Goal: Information Seeking & Learning: Learn about a topic

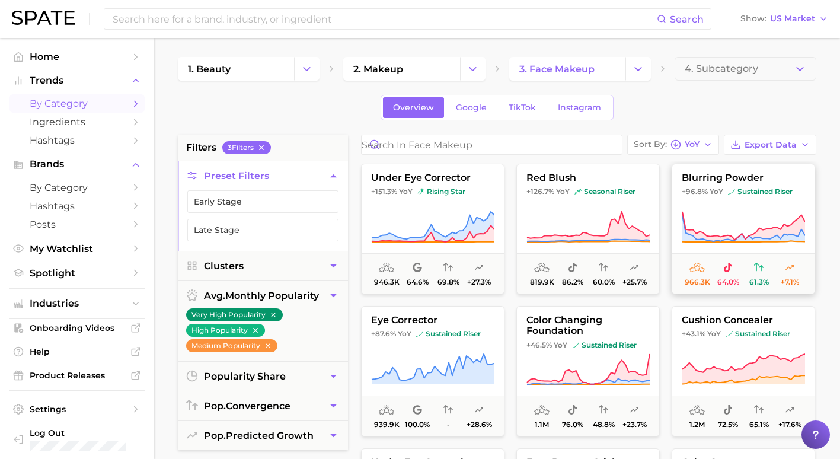
click at [718, 211] on icon at bounding box center [743, 226] width 123 height 33
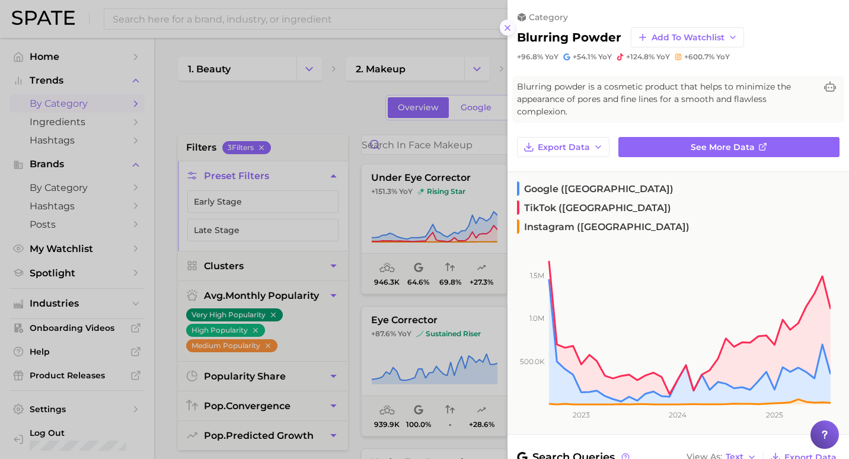
click at [509, 28] on icon at bounding box center [507, 27] width 9 height 9
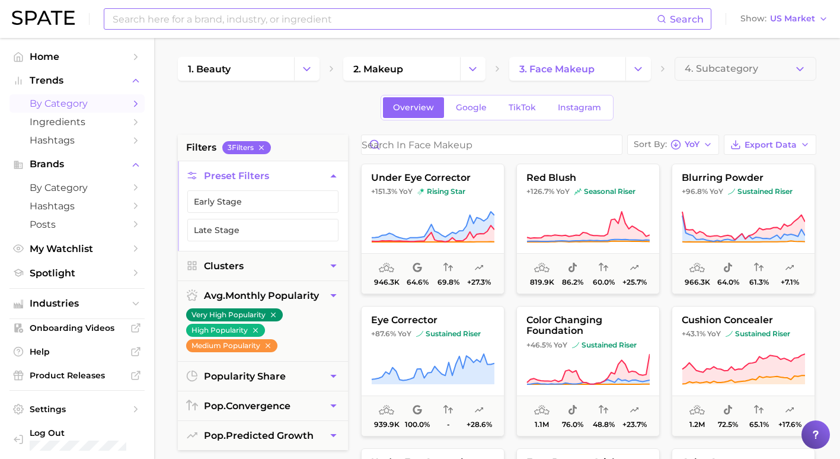
click at [260, 28] on div "Search Show US Market" at bounding box center [420, 19] width 816 height 38
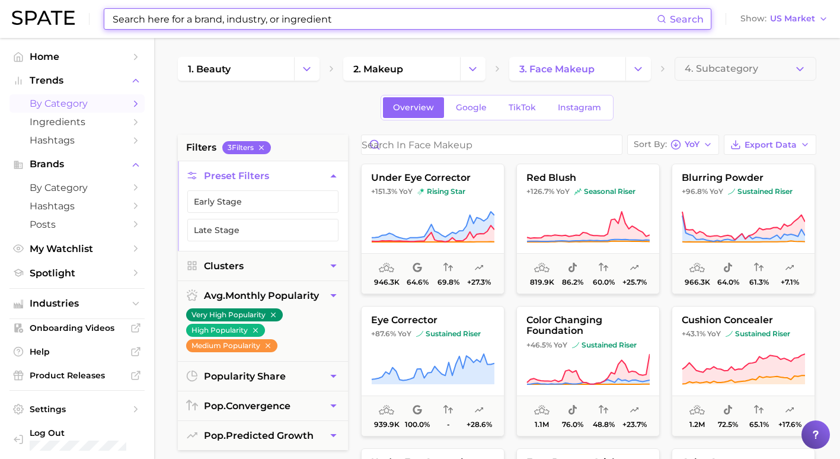
click at [260, 27] on input at bounding box center [383, 19] width 545 height 20
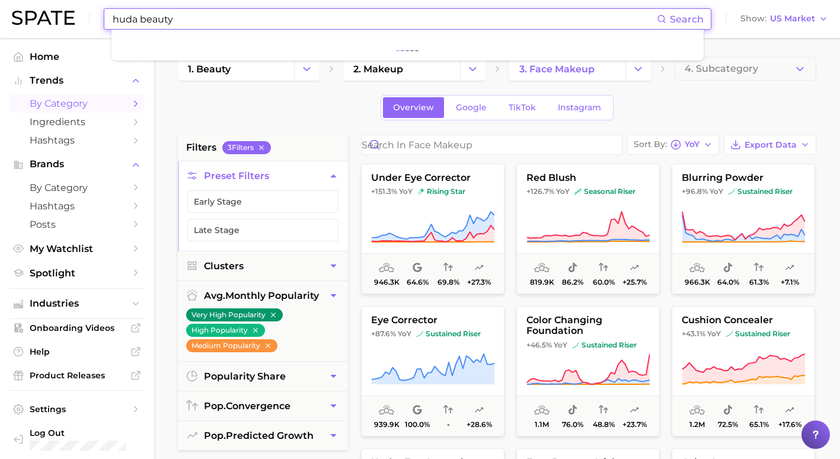
type input "huda beauty"
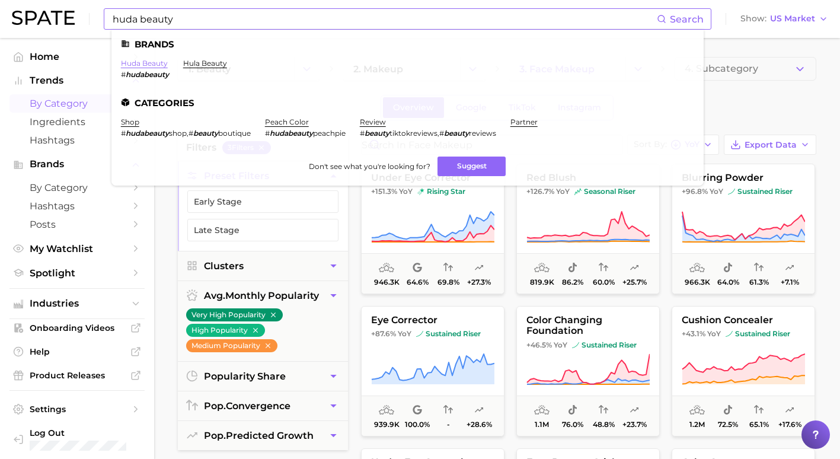
click at [153, 59] on link "huda beauty" at bounding box center [144, 63] width 47 height 9
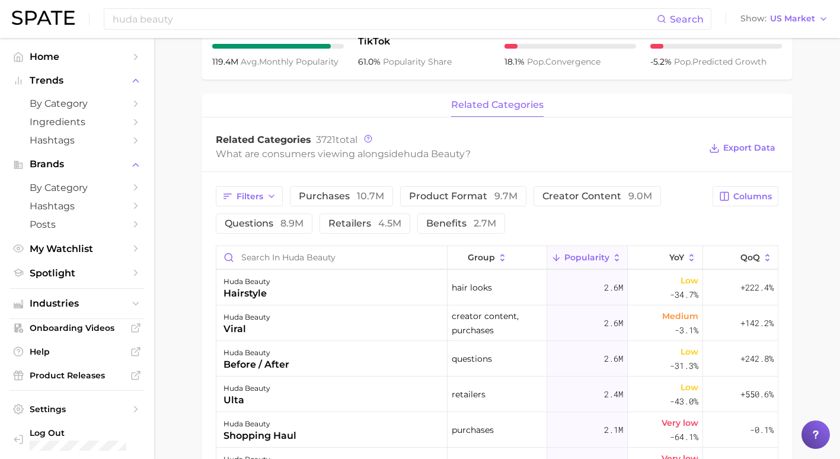
scroll to position [454, 0]
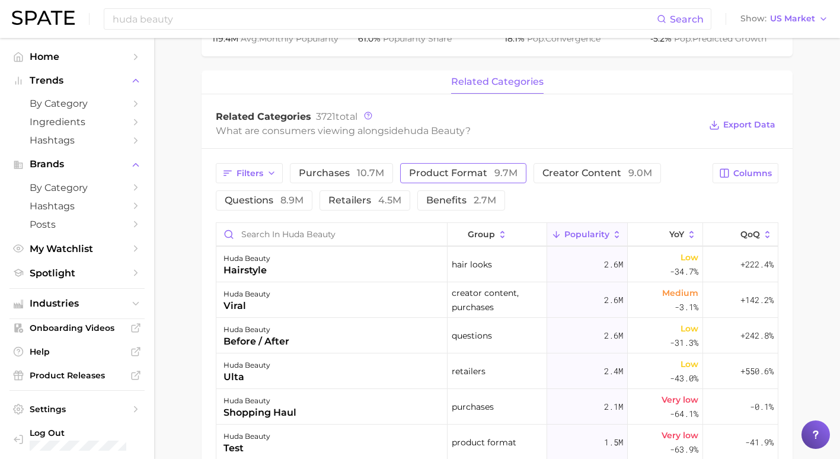
click at [440, 177] on span "product format 9.7m" at bounding box center [463, 172] width 108 height 9
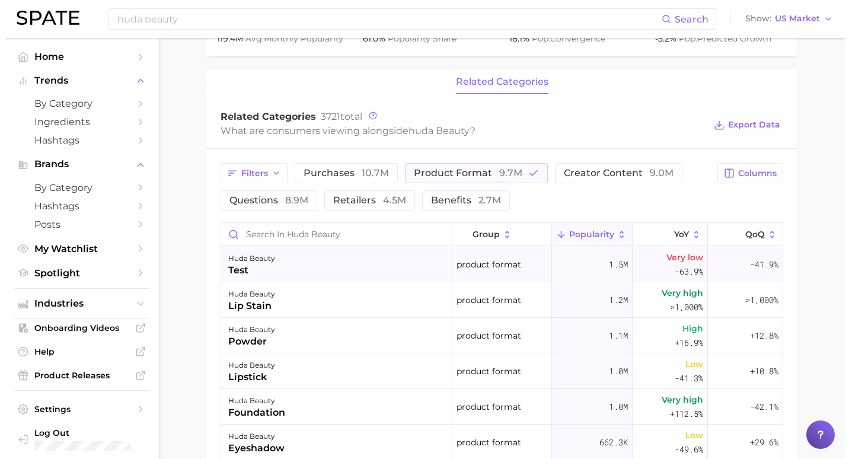
scroll to position [59, 0]
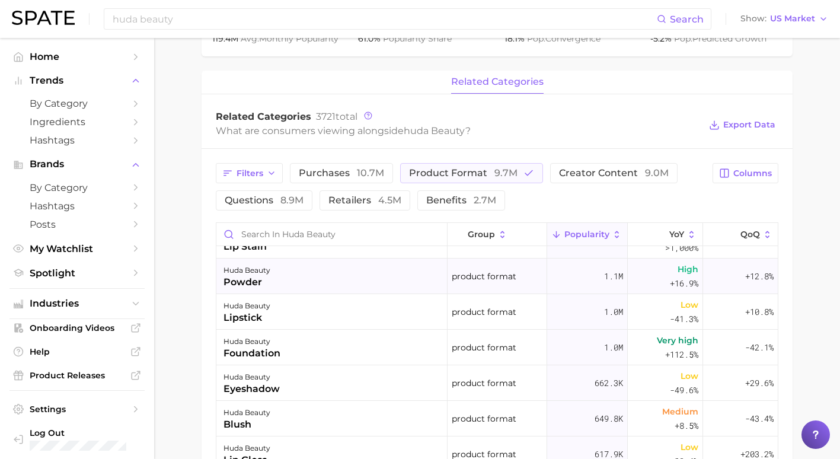
click at [295, 276] on div "huda beauty powder" at bounding box center [331, 276] width 231 height 36
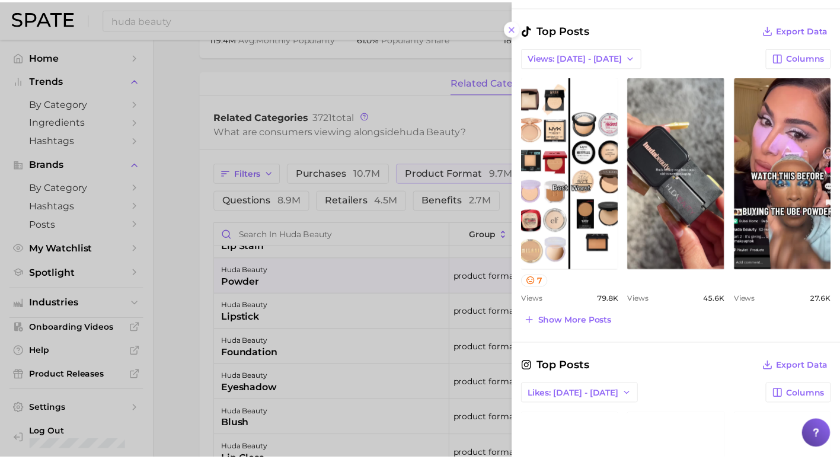
scroll to position [593, 0]
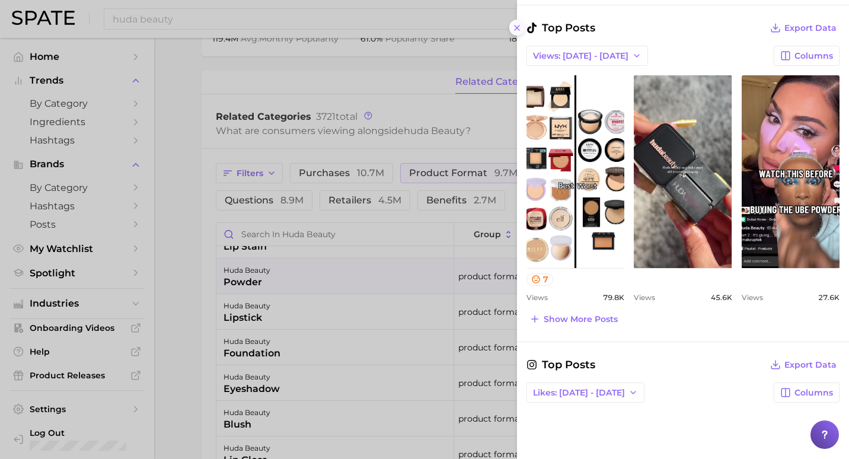
click at [518, 28] on line at bounding box center [517, 27] width 5 height 5
